Goal: Task Accomplishment & Management: Manage account settings

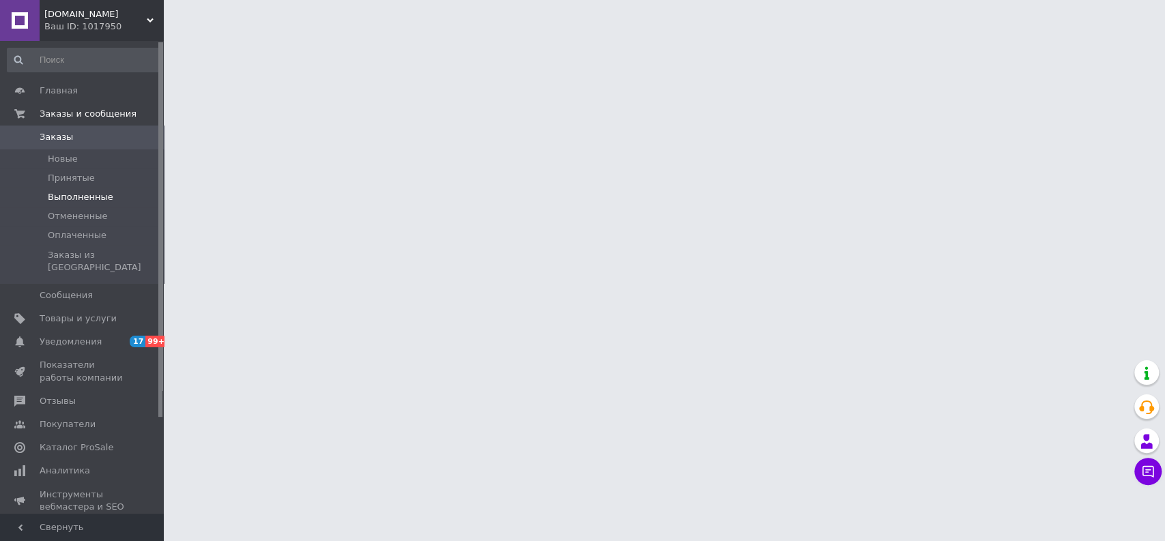
click at [84, 201] on span "Выполненные" at bounding box center [81, 197] width 66 height 12
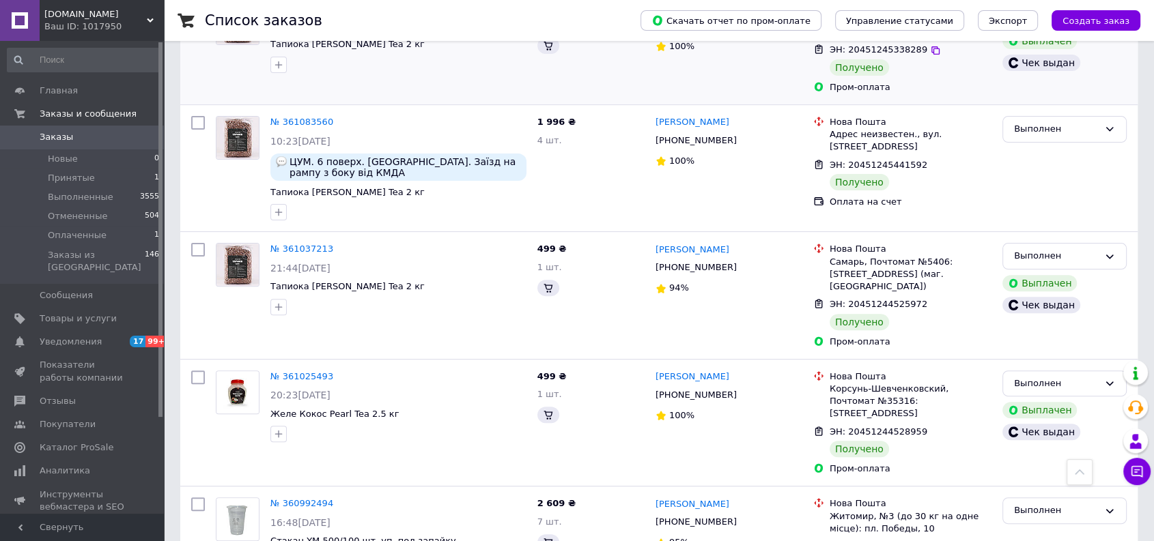
scroll to position [152, 0]
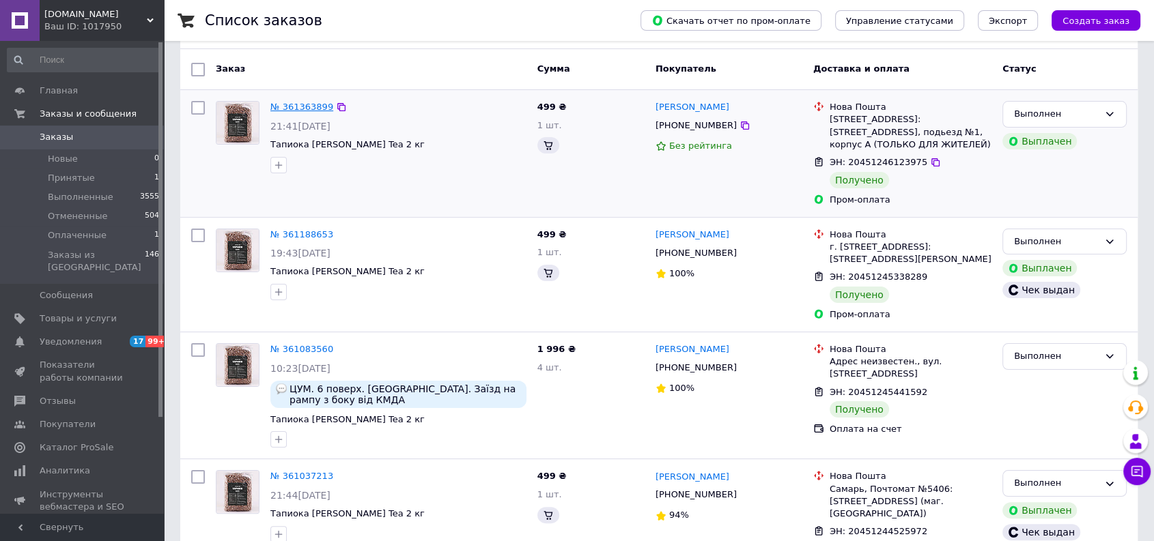
click at [318, 108] on link "№ 361363899" at bounding box center [301, 107] width 63 height 10
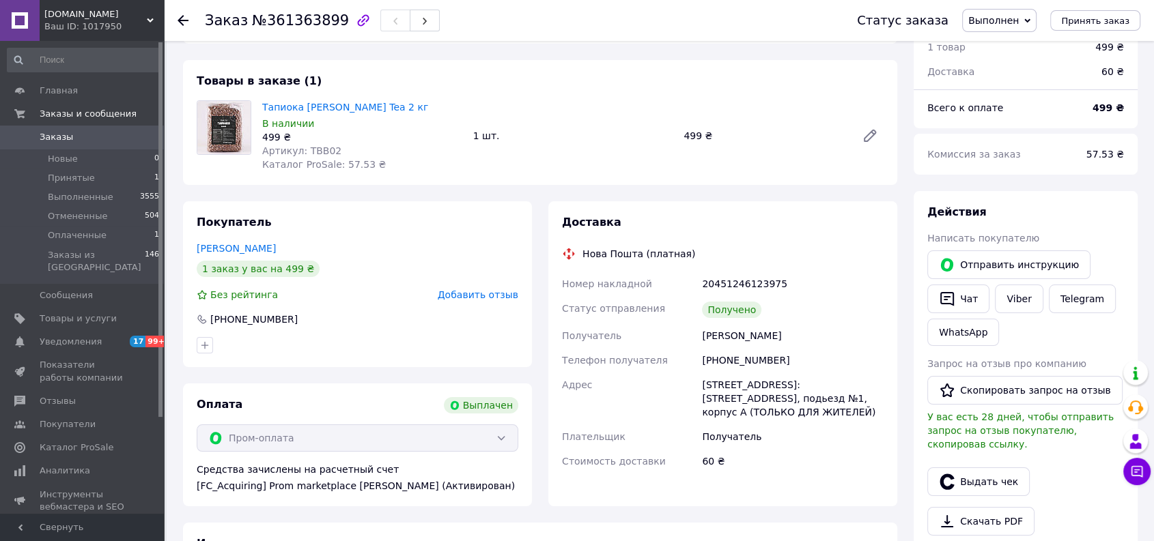
scroll to position [285, 0]
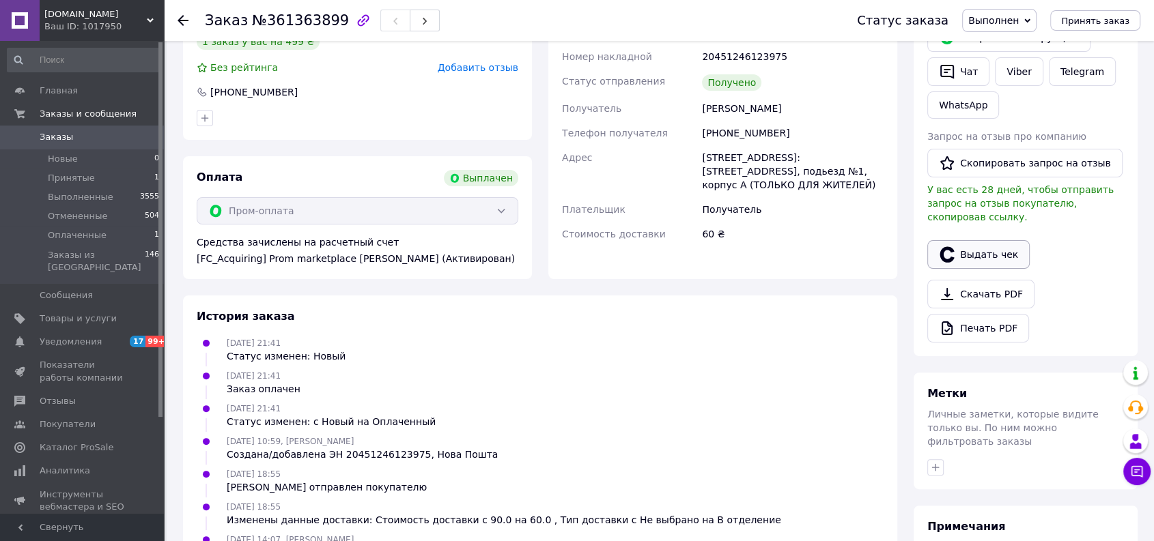
click at [978, 240] on button "Выдать чек" at bounding box center [978, 254] width 102 height 29
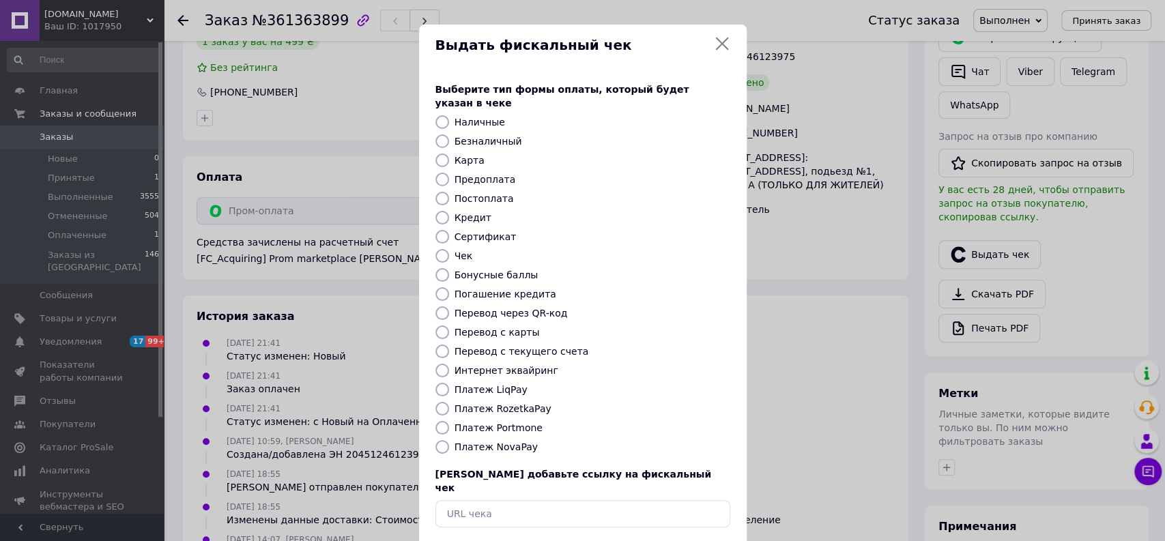
click at [467, 155] on label "Карта" at bounding box center [470, 160] width 30 height 11
click at [449, 154] on input "Карта" at bounding box center [443, 161] width 14 height 14
radio input "true"
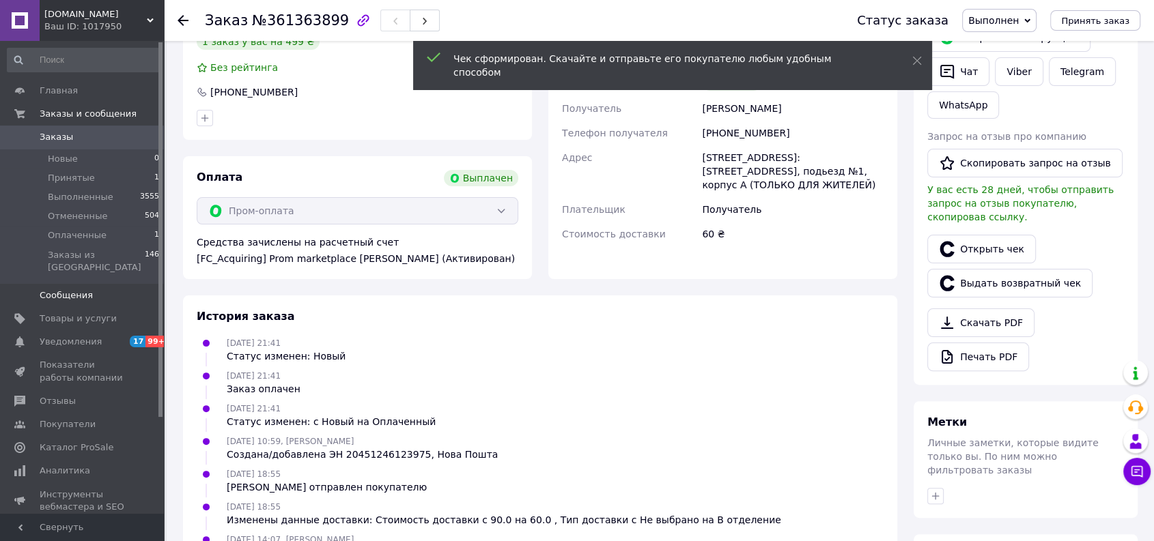
scroll to position [133, 0]
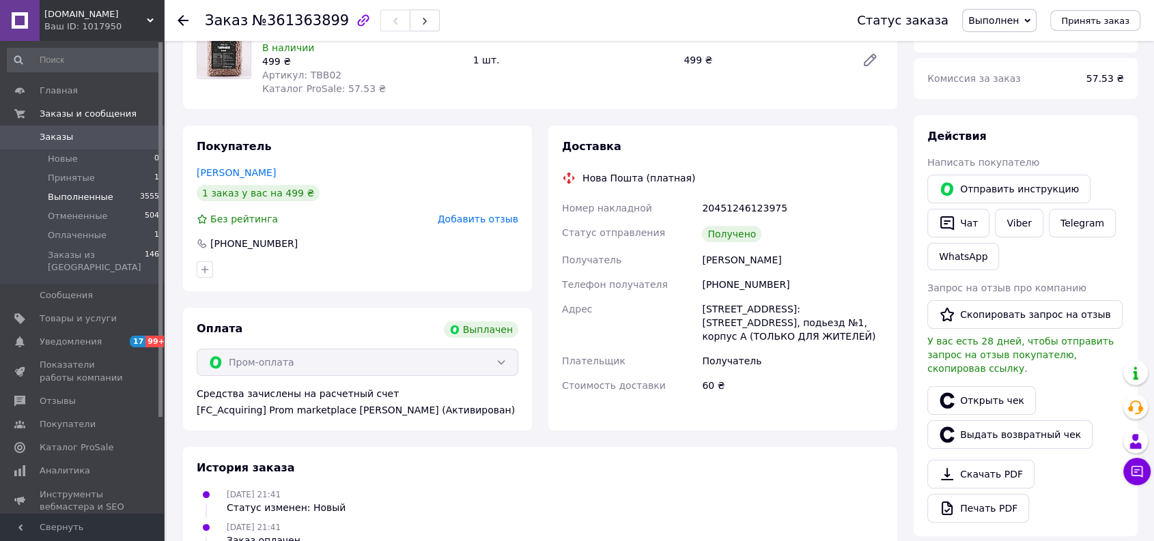
click at [90, 202] on span "Выполненные" at bounding box center [81, 197] width 66 height 12
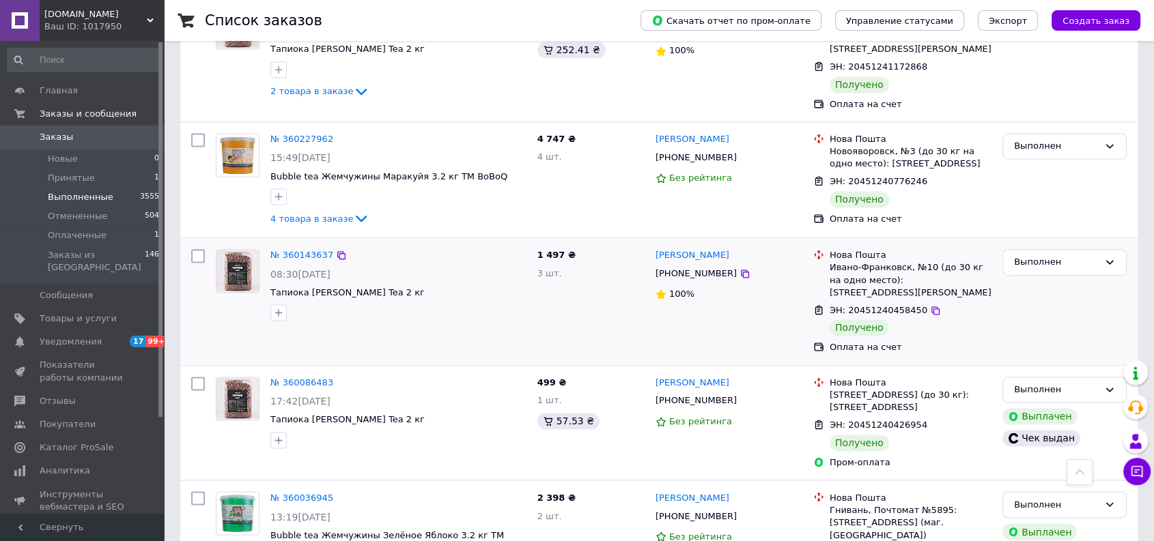
scroll to position [2184, 0]
